Goal: Contribute content: Contribute content

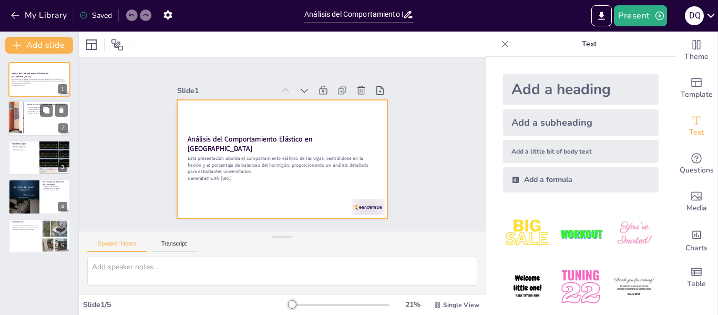
drag, startPoint x: 39, startPoint y: 94, endPoint x: 38, endPoint y: 112, distance: 18.4
click at [39, 94] on div at bounding box center [39, 79] width 62 height 35
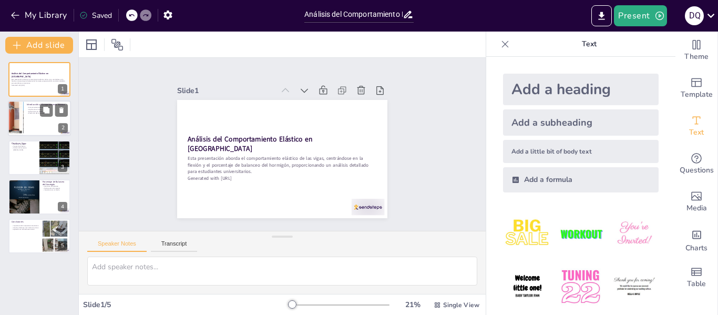
click at [36, 116] on div at bounding box center [39, 119] width 63 height 36
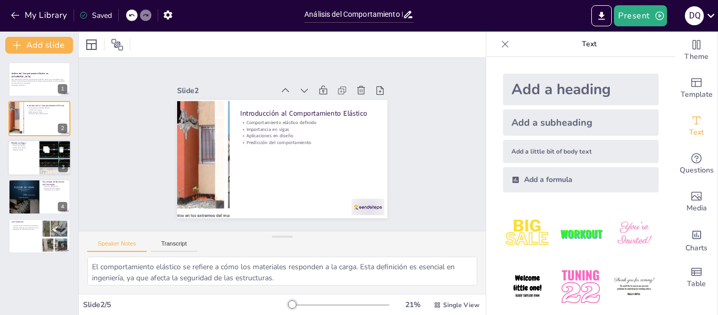
click at [25, 147] on p "Causas de la flexión" at bounding box center [23, 146] width 25 height 2
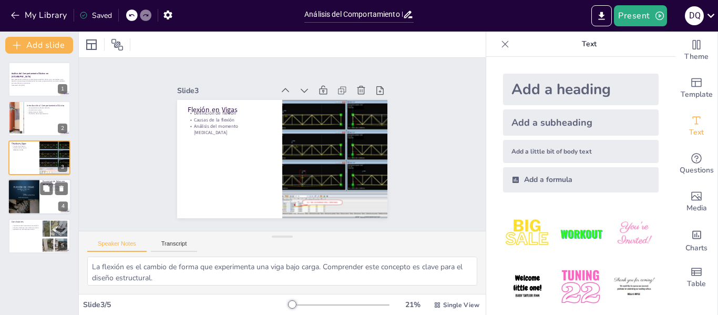
click at [29, 194] on div at bounding box center [24, 197] width 32 height 42
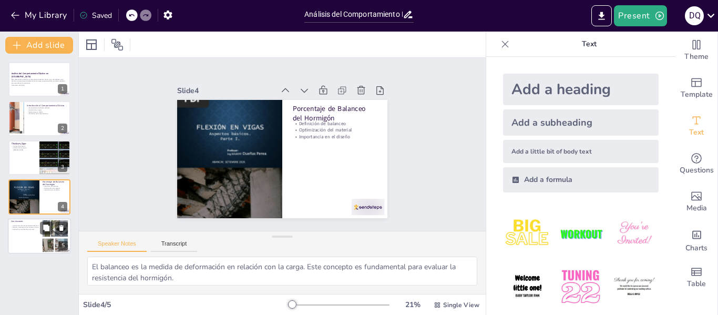
click at [35, 243] on div at bounding box center [39, 236] width 63 height 36
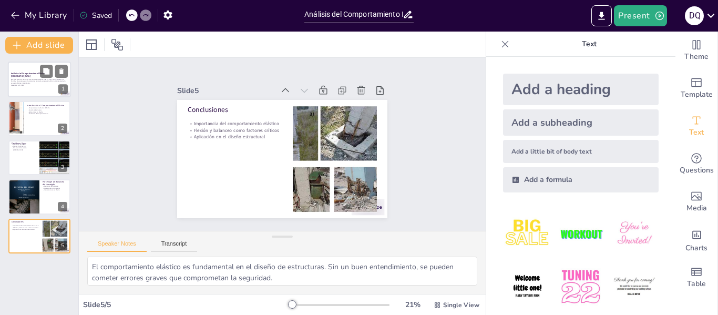
click at [22, 83] on p "Esta presentación aborda el comportamiento elástico de las vigas, centrándose e…" at bounding box center [39, 81] width 57 height 6
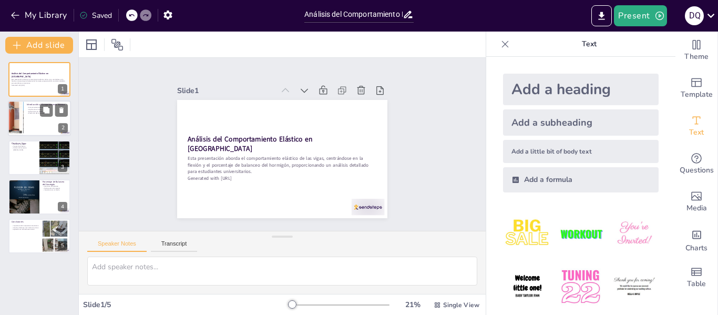
click at [49, 122] on div at bounding box center [39, 119] width 63 height 36
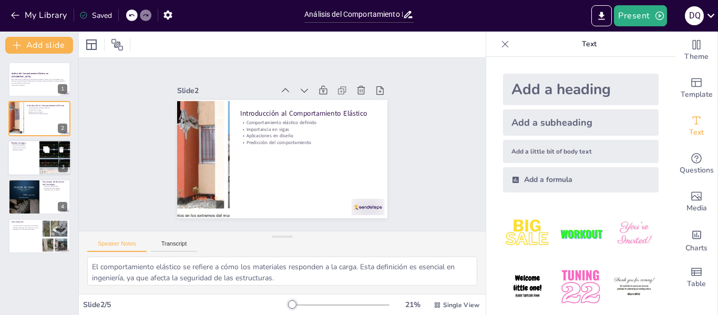
click at [23, 159] on div at bounding box center [39, 158] width 63 height 36
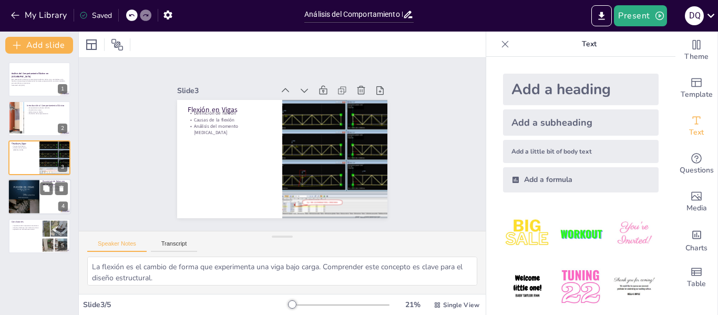
click at [37, 199] on div at bounding box center [24, 197] width 32 height 42
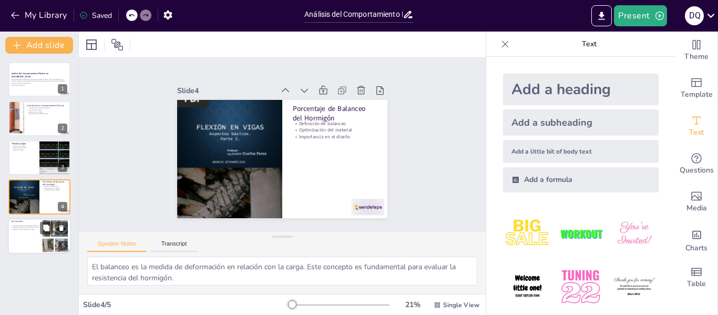
click at [44, 243] on div at bounding box center [55, 236] width 36 height 32
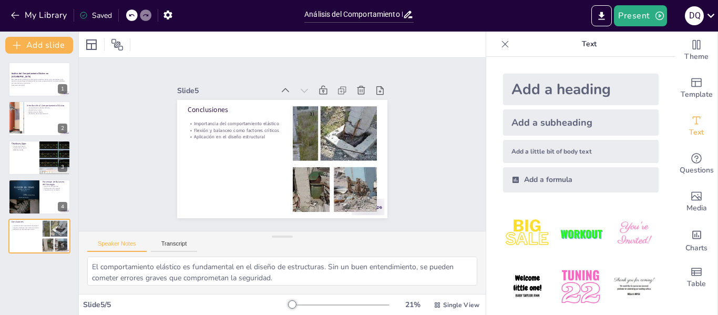
click at [591, 18] on div at bounding box center [601, 15] width 25 height 21
click at [594, 18] on button "Export to PowerPoint" at bounding box center [601, 15] width 20 height 21
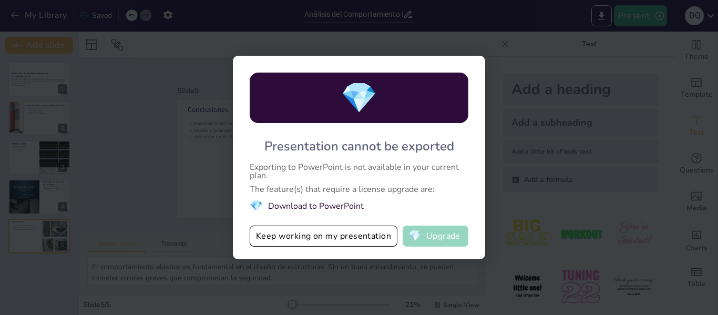
click at [418, 234] on span "💎" at bounding box center [414, 236] width 13 height 11
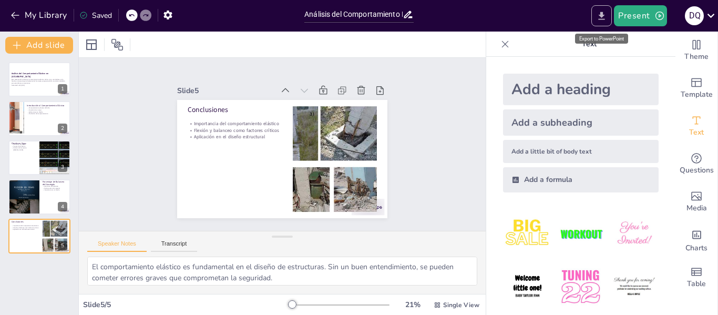
click at [596, 14] on button "Export to PowerPoint" at bounding box center [601, 15] width 20 height 21
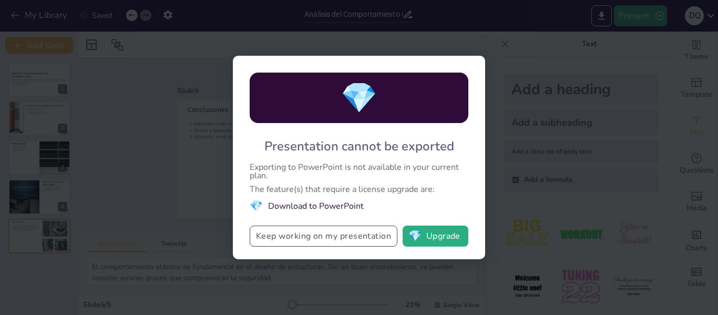
click at [322, 243] on button "Keep working on my presentation" at bounding box center [324, 235] width 148 height 21
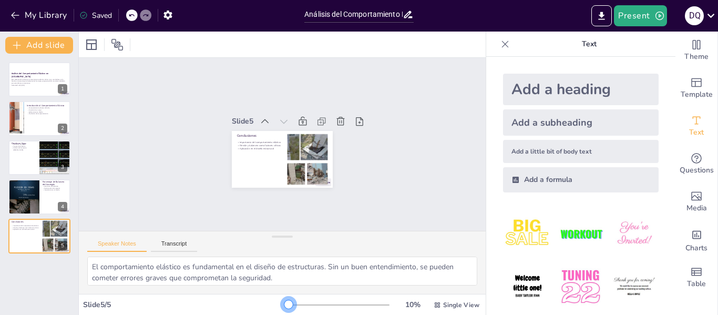
drag, startPoint x: 289, startPoint y: 304, endPoint x: 324, endPoint y: 261, distance: 55.2
click at [257, 300] on div "Slide 5 / 5 10 % Single View" at bounding box center [282, 304] width 407 height 17
click at [593, 13] on button "Export to PowerPoint" at bounding box center [601, 15] width 20 height 21
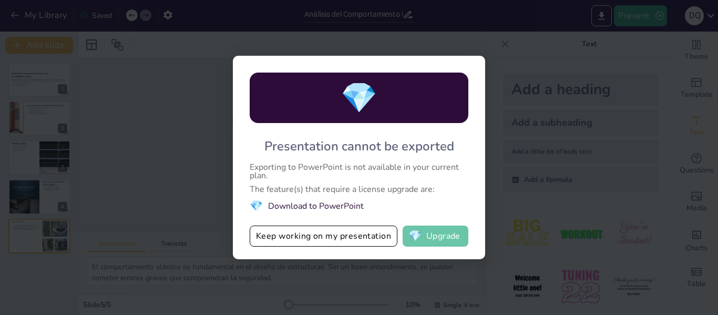
click at [431, 239] on button "💎 Upgrade" at bounding box center [436, 235] width 66 height 21
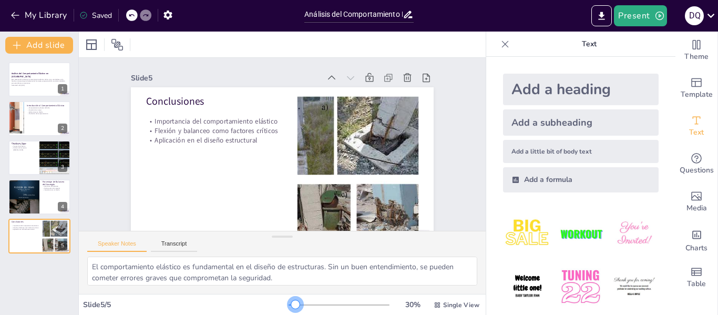
click at [291, 300] on div at bounding box center [295, 304] width 8 height 8
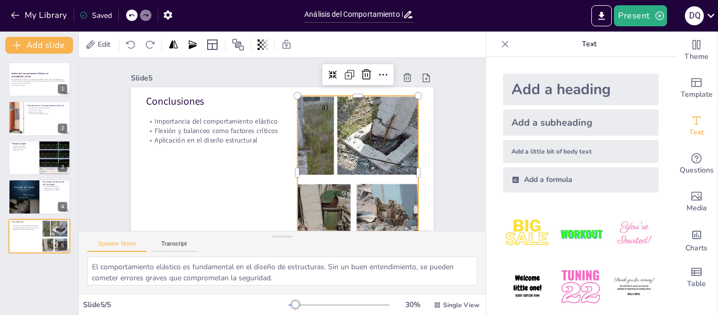
click at [326, 154] on div at bounding box center [357, 172] width 173 height 153
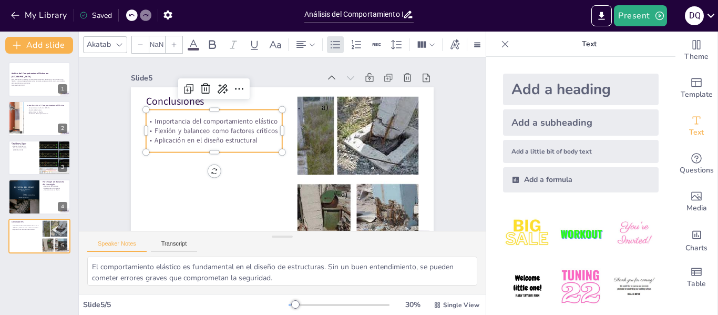
type input "32"
click at [200, 120] on p "Importancia del comportamiento elástico" at bounding box center [214, 121] width 136 height 9
drag, startPoint x: 269, startPoint y: 145, endPoint x: 237, endPoint y: 143, distance: 32.1
click at [265, 145] on div "Importancia del comportamiento elástico Flexión y balanceo como factores crític…" at bounding box center [214, 131] width 136 height 43
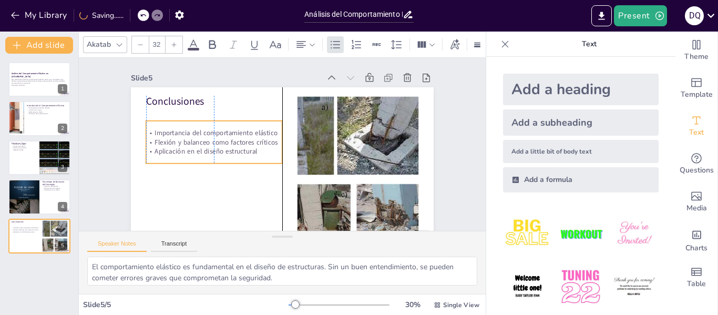
drag, startPoint x: 239, startPoint y: 142, endPoint x: 241, endPoint y: 153, distance: 11.1
click at [241, 153] on p "Aplicación en el diseño estructural" at bounding box center [214, 151] width 136 height 9
click at [225, 148] on p "Aplicación en el diseño estructural" at bounding box center [214, 150] width 136 height 9
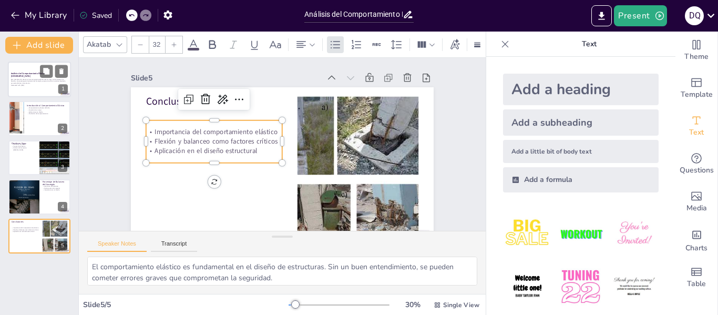
click at [29, 87] on div at bounding box center [39, 79] width 63 height 36
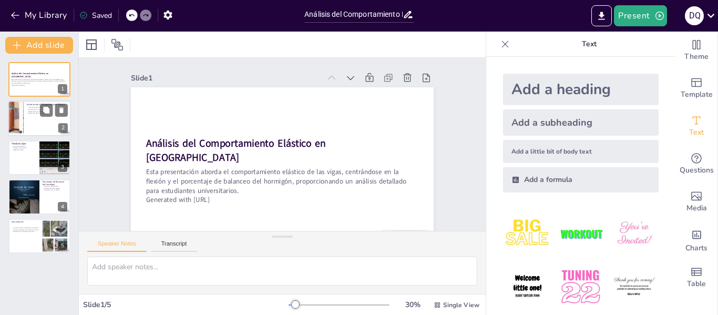
click at [51, 119] on div at bounding box center [39, 119] width 63 height 36
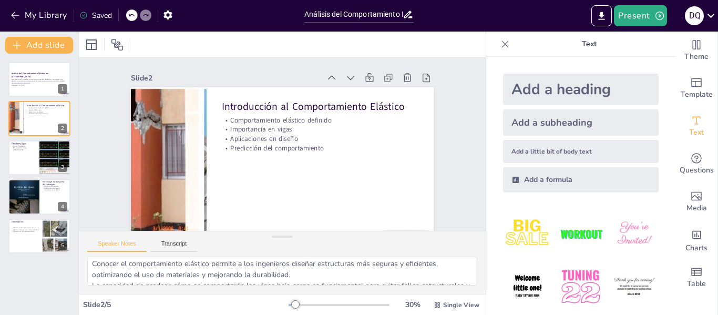
scroll to position [69, 0]
click at [123, 13] on div "My Library Saved" at bounding box center [89, 14] width 178 height 19
click at [127, 15] on div at bounding box center [132, 15] width 12 height 12
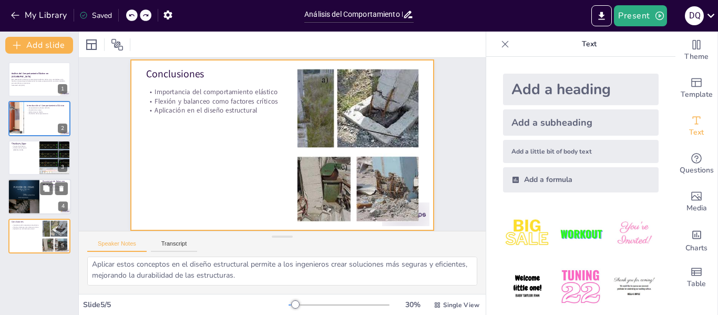
scroll to position [35, 0]
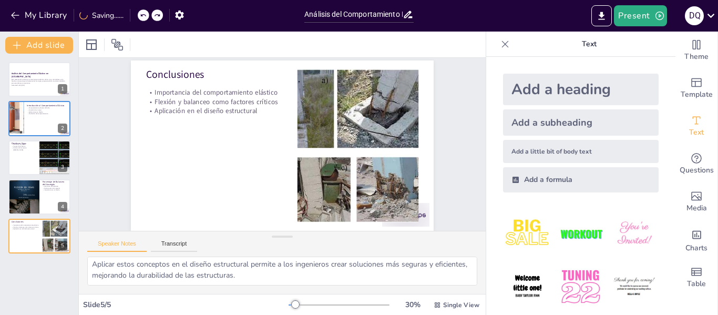
click at [38, 218] on div "Análisis del Comportamiento Elástico en [GEOGRAPHIC_DATA] Esta presentación abo…" at bounding box center [39, 157] width 78 height 191
click at [56, 44] on button "Add slide" at bounding box center [39, 45] width 68 height 17
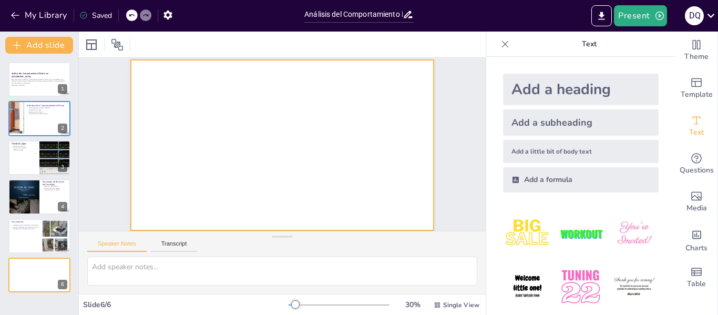
click at [169, 115] on div at bounding box center [282, 145] width 303 height 170
click at [500, 48] on icon at bounding box center [505, 44] width 11 height 11
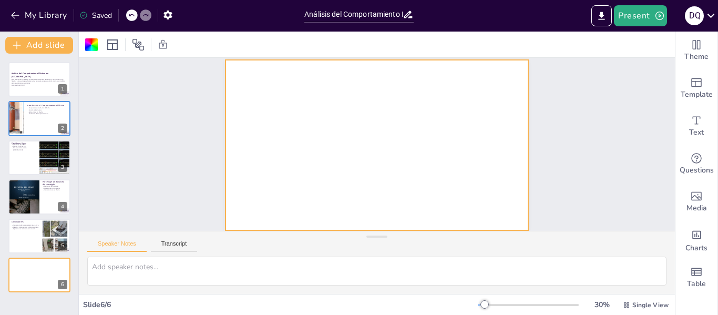
scroll to position [35, 0]
click at [58, 271] on button at bounding box center [61, 266] width 13 height 13
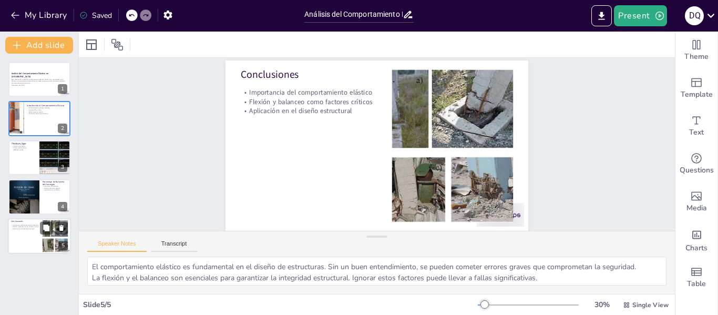
click at [62, 243] on div "5" at bounding box center [62, 245] width 9 height 9
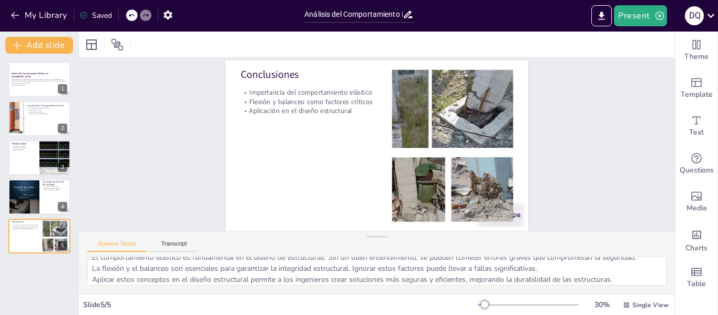
scroll to position [14, 0]
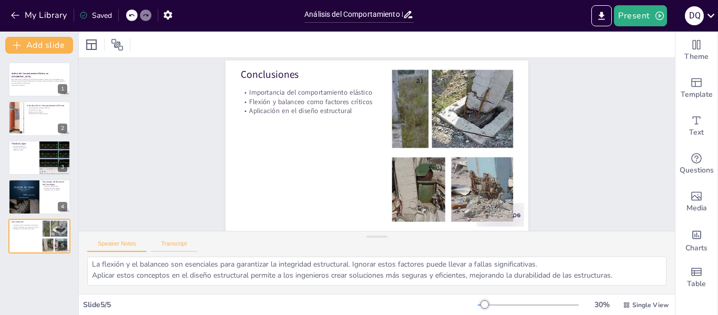
click at [172, 242] on button "Transcript" at bounding box center [174, 246] width 47 height 12
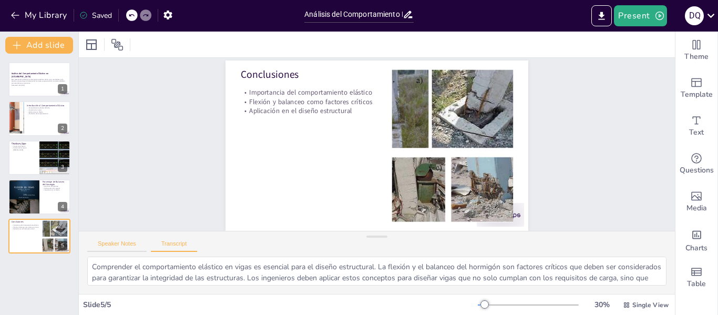
click at [125, 246] on button "Speaker Notes" at bounding box center [116, 246] width 59 height 12
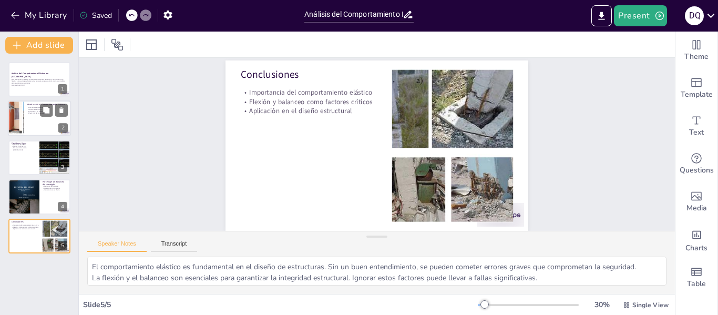
click at [43, 129] on div at bounding box center [39, 119] width 63 height 36
type textarea "El comportamiento elástico se refiere a cómo los materiales responden a la carg…"
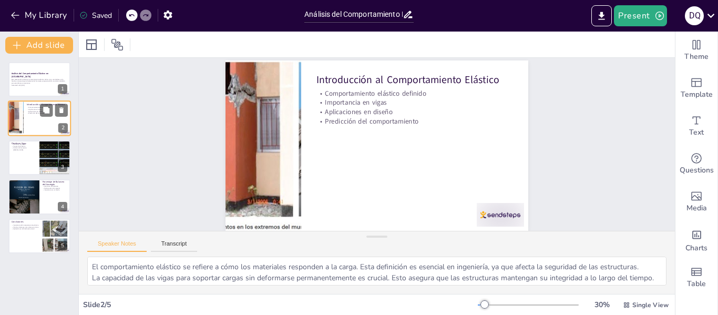
scroll to position [0, 0]
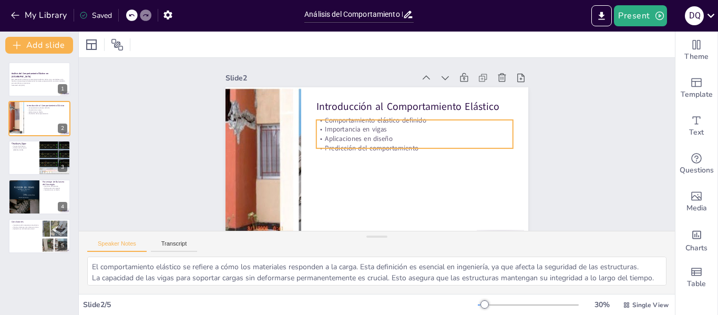
click at [425, 87] on div "Introducción al Comportamiento Elástico Comportamiento elástico definido Import…" at bounding box center [376, 87] width 303 height 0
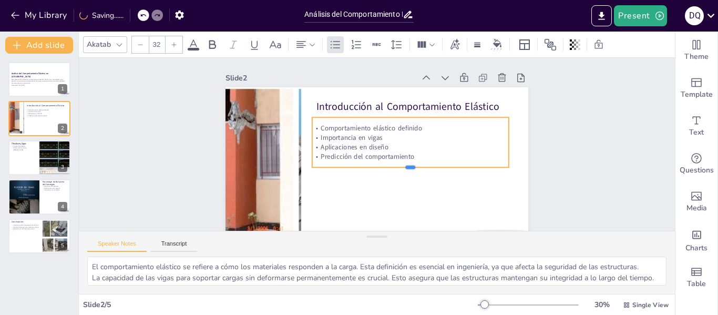
drag, startPoint x: 416, startPoint y: 147, endPoint x: 420, endPoint y: 168, distance: 22.1
click at [420, 168] on div at bounding box center [410, 171] width 197 height 8
click at [408, 158] on p "Predicción del comportamiento" at bounding box center [410, 156] width 197 height 9
click at [405, 157] on p "Predicción del comportamiento" at bounding box center [410, 156] width 197 height 9
click at [408, 158] on p "Predicción del comportamiento" at bounding box center [410, 156] width 197 height 9
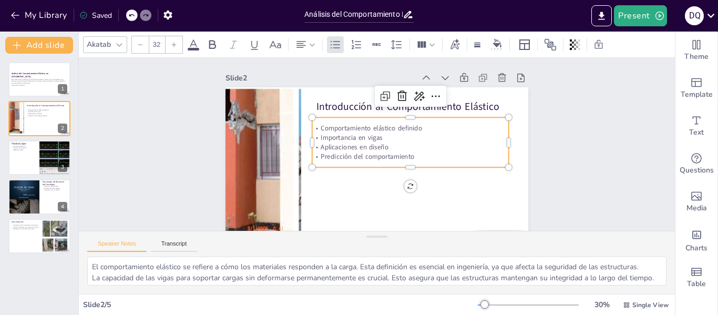
click at [403, 157] on p "Predicción del comportamiento" at bounding box center [410, 156] width 197 height 9
click at [310, 119] on div "Comportamiento elástico definido Importancia en vigas Aplicaciones en diseño Pr…" at bounding box center [408, 142] width 197 height 50
click at [464, 110] on p "Introducción al Comportamiento Elástico" at bounding box center [414, 106] width 197 height 14
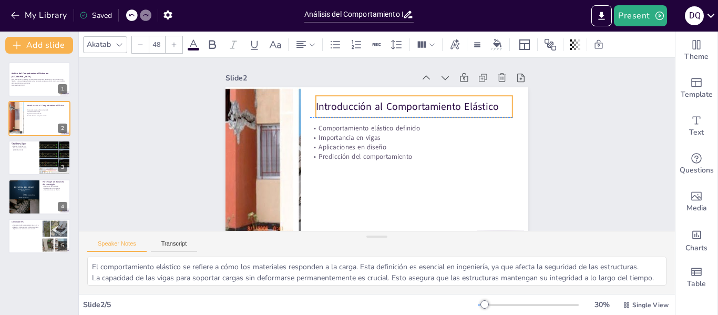
click at [488, 111] on p "Introducción al Comportamiento Elástico" at bounding box center [414, 106] width 197 height 14
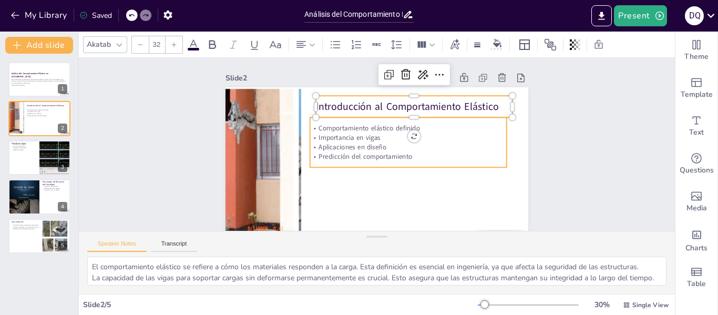
click at [374, 152] on p "Predicción del comportamiento" at bounding box center [408, 156] width 197 height 9
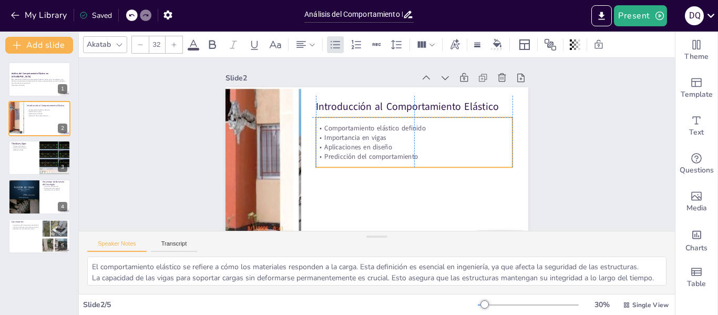
click at [407, 157] on p "Predicción del comportamiento" at bounding box center [414, 156] width 197 height 9
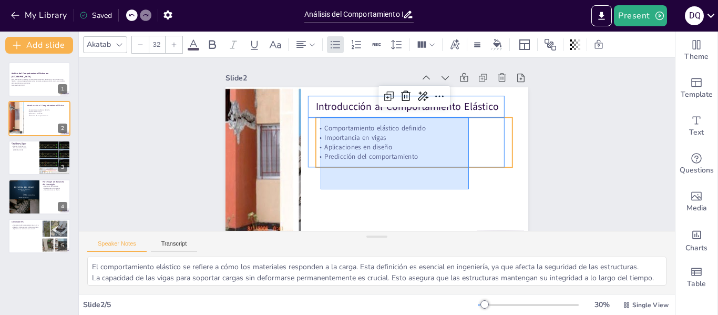
drag, startPoint x: 441, startPoint y: 182, endPoint x: 321, endPoint y: 117, distance: 136.6
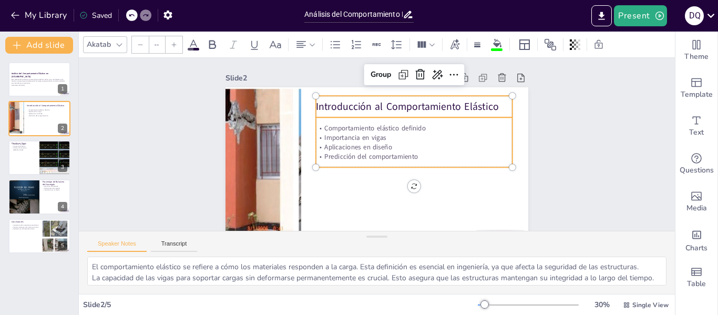
click at [320, 128] on p "Comportamiento elástico definido" at bounding box center [414, 128] width 197 height 9
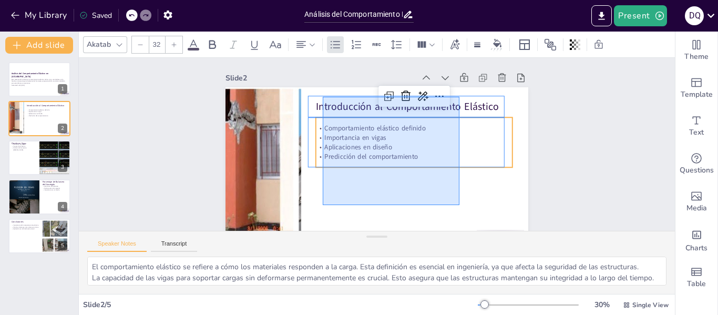
drag, startPoint x: 459, startPoint y: 205, endPoint x: 324, endPoint y: 107, distance: 167.0
type input "--"
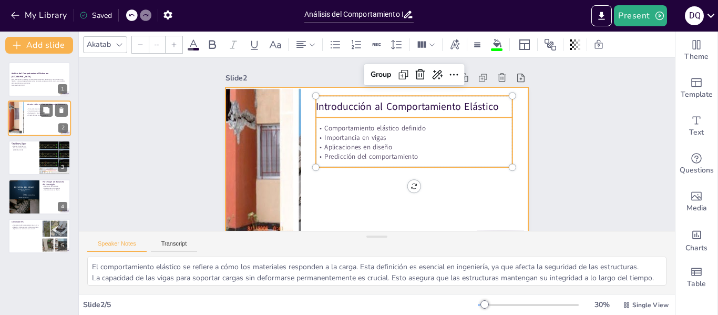
click at [47, 125] on div at bounding box center [39, 119] width 63 height 36
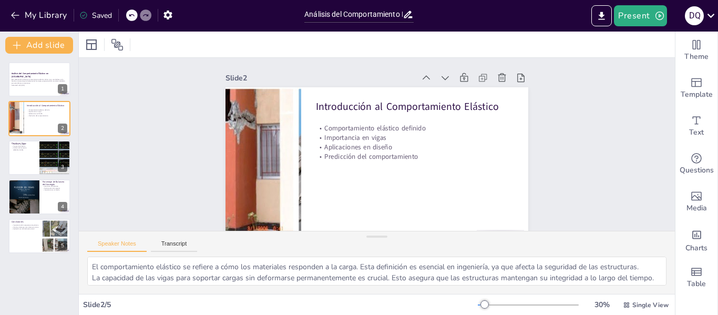
scroll to position [28, 0]
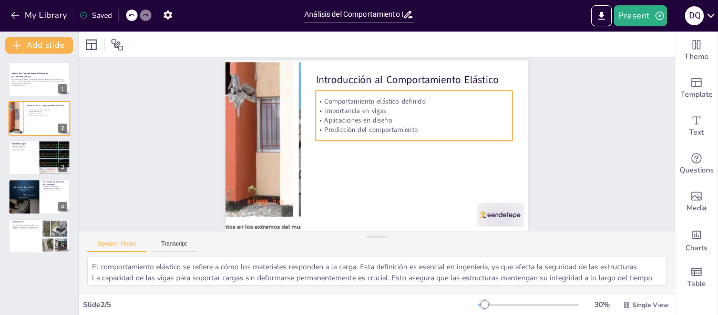
click at [369, 125] on p "Predicción del comportamiento" at bounding box center [414, 129] width 197 height 9
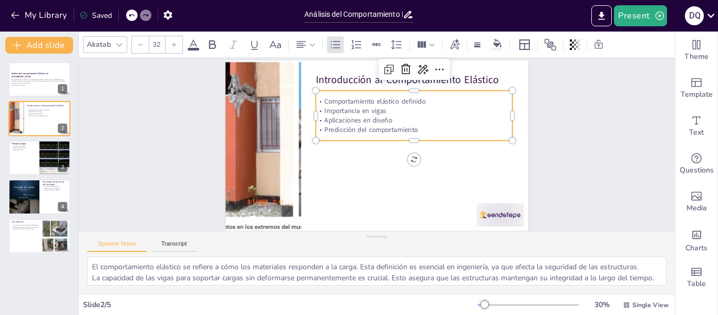
click at [369, 125] on p "Predicción del comportamiento" at bounding box center [414, 129] width 197 height 9
click at [29, 185] on div at bounding box center [24, 197] width 32 height 42
type textarea "El balanceo es la medida de deformación en relación con la carga. Este concepto…"
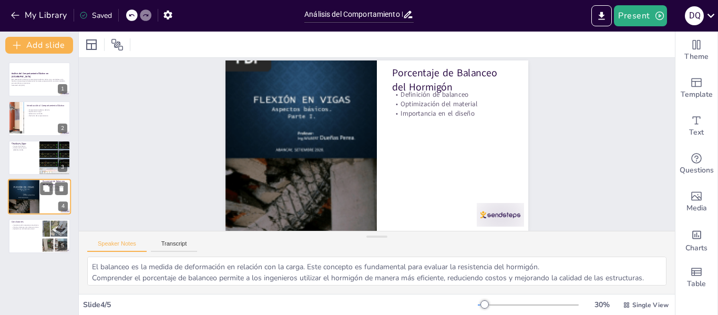
scroll to position [0, 0]
